Goal: Information Seeking & Learning: Learn about a topic

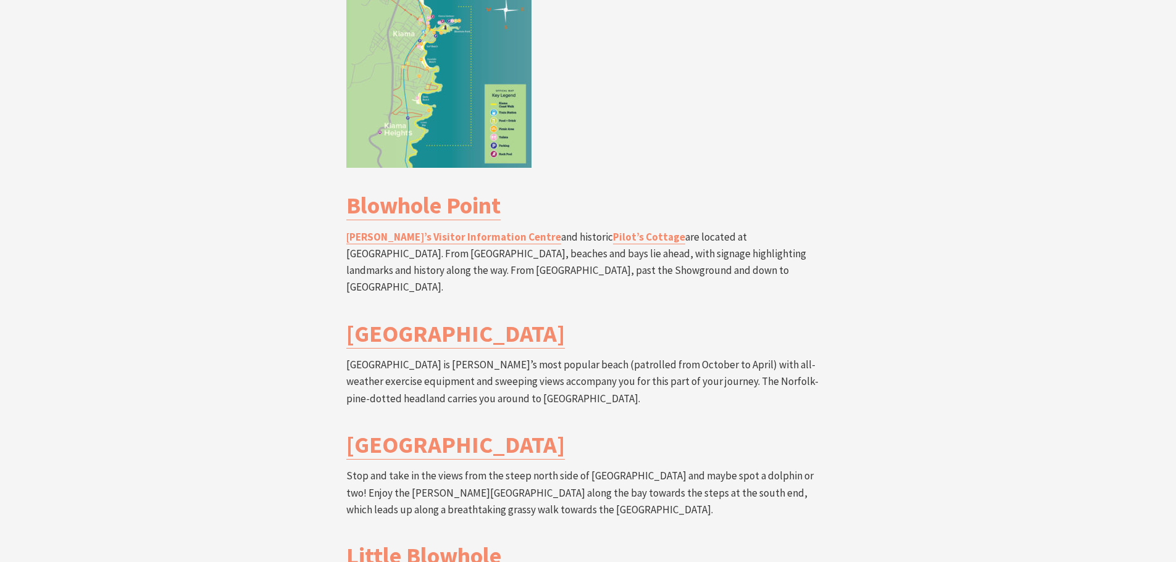
scroll to position [2099, 0]
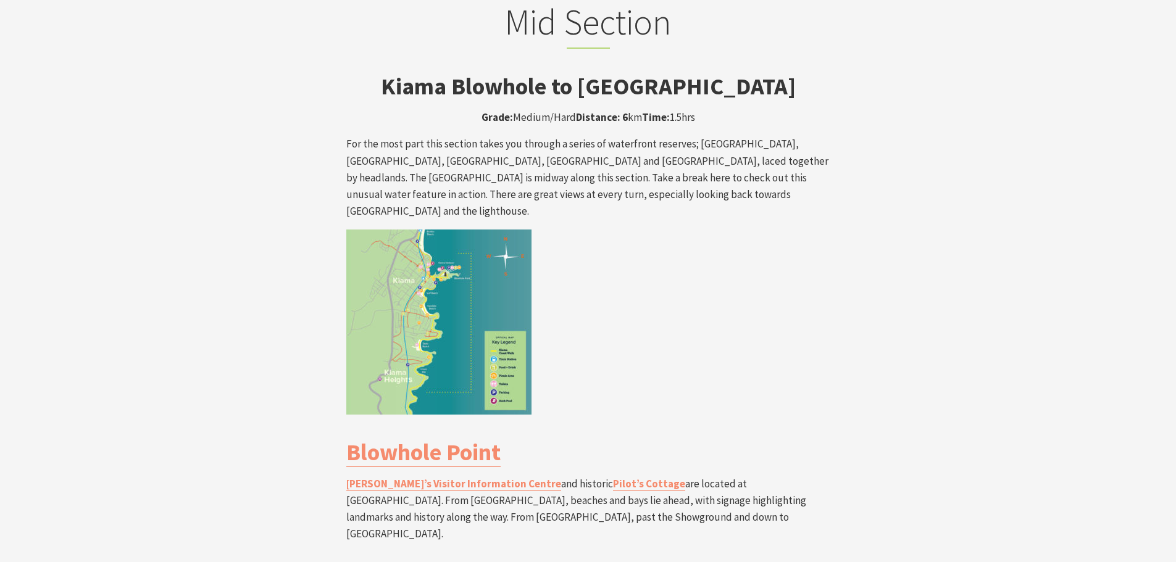
click at [472, 230] on img at bounding box center [438, 322] width 185 height 185
click at [407, 236] on img at bounding box center [438, 322] width 185 height 185
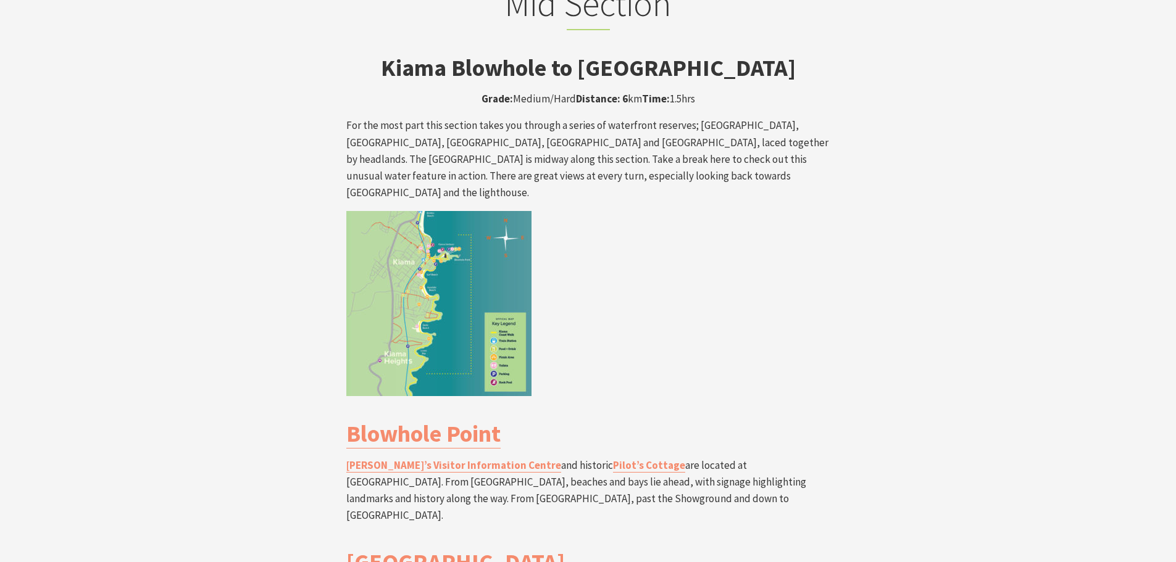
scroll to position [2037, 0]
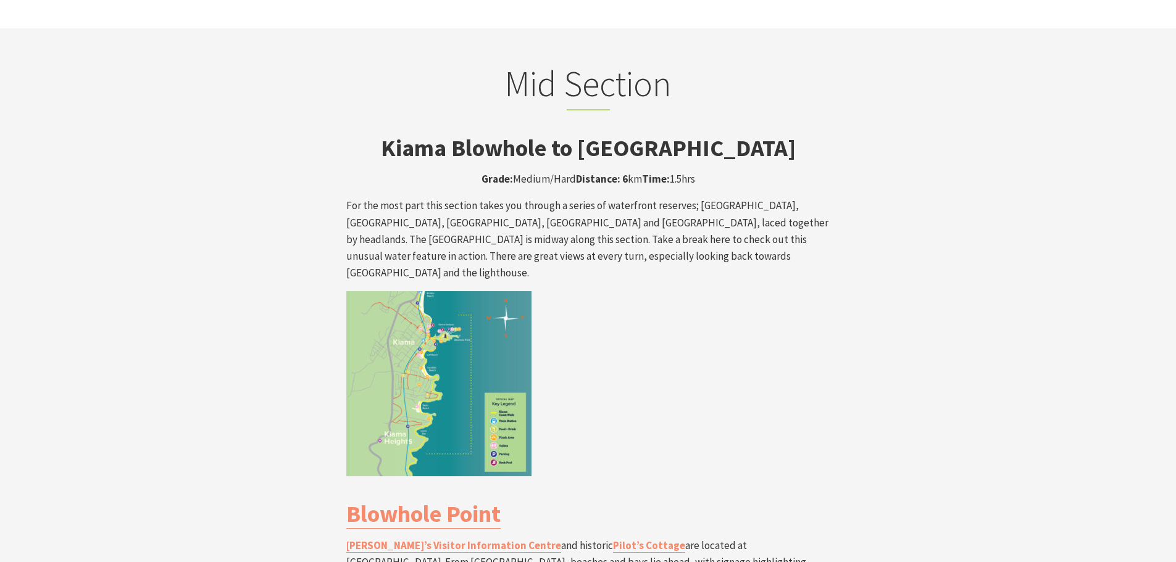
click at [409, 291] on img at bounding box center [438, 383] width 185 height 185
click at [417, 291] on img at bounding box center [438, 383] width 185 height 185
drag, startPoint x: 417, startPoint y: 289, endPoint x: 393, endPoint y: 310, distance: 31.5
click at [393, 310] on img at bounding box center [438, 383] width 185 height 185
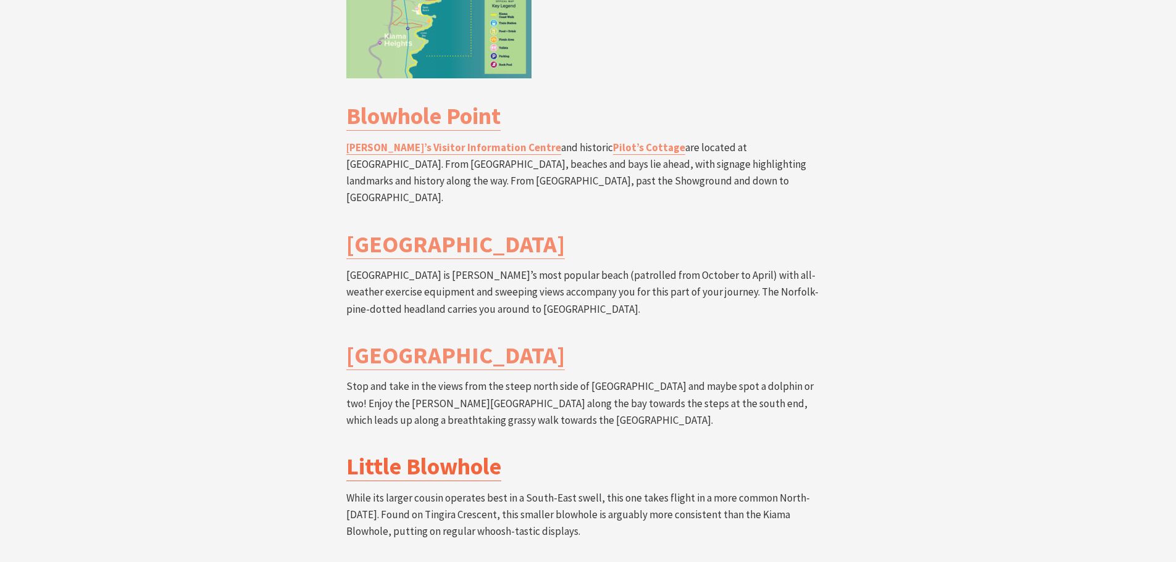
scroll to position [2407, 0]
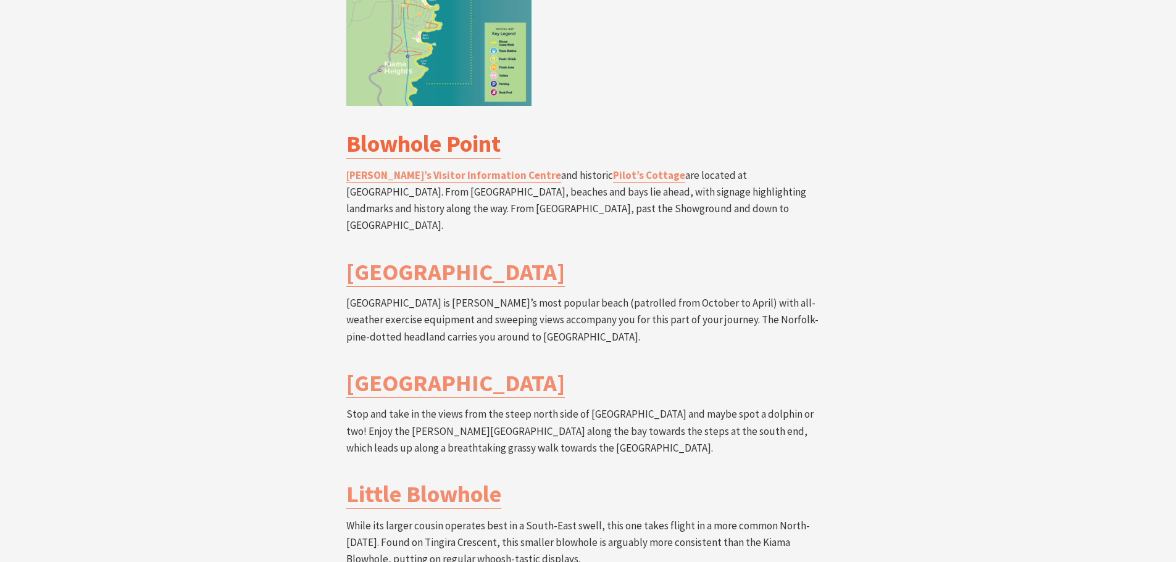
click at [465, 129] on link "Blowhole Point" at bounding box center [423, 144] width 154 height 30
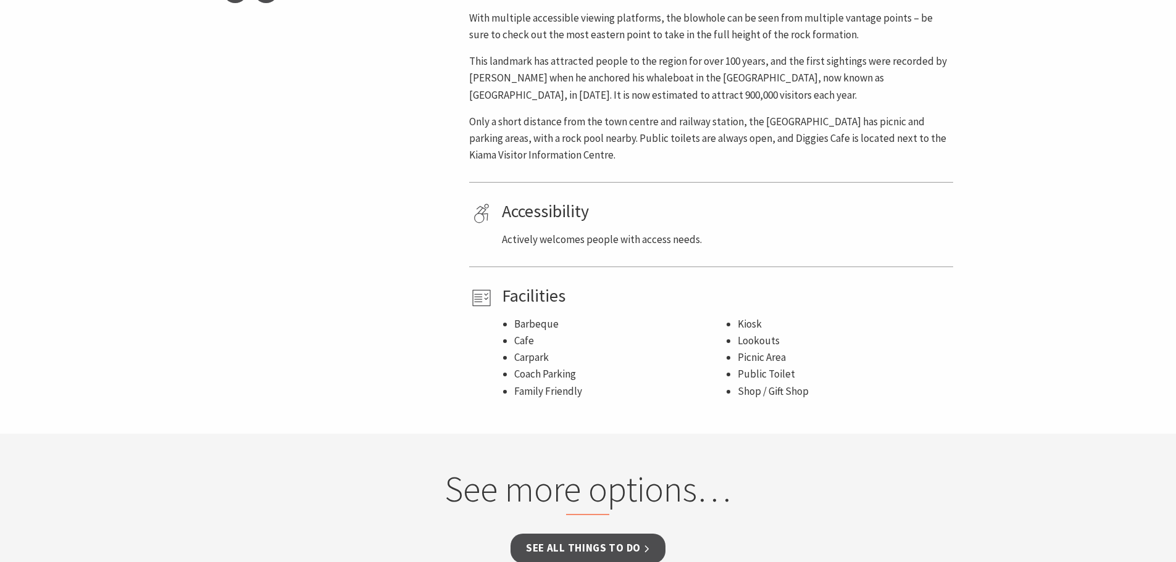
scroll to position [679, 0]
